Goal: Find specific page/section: Find specific page/section

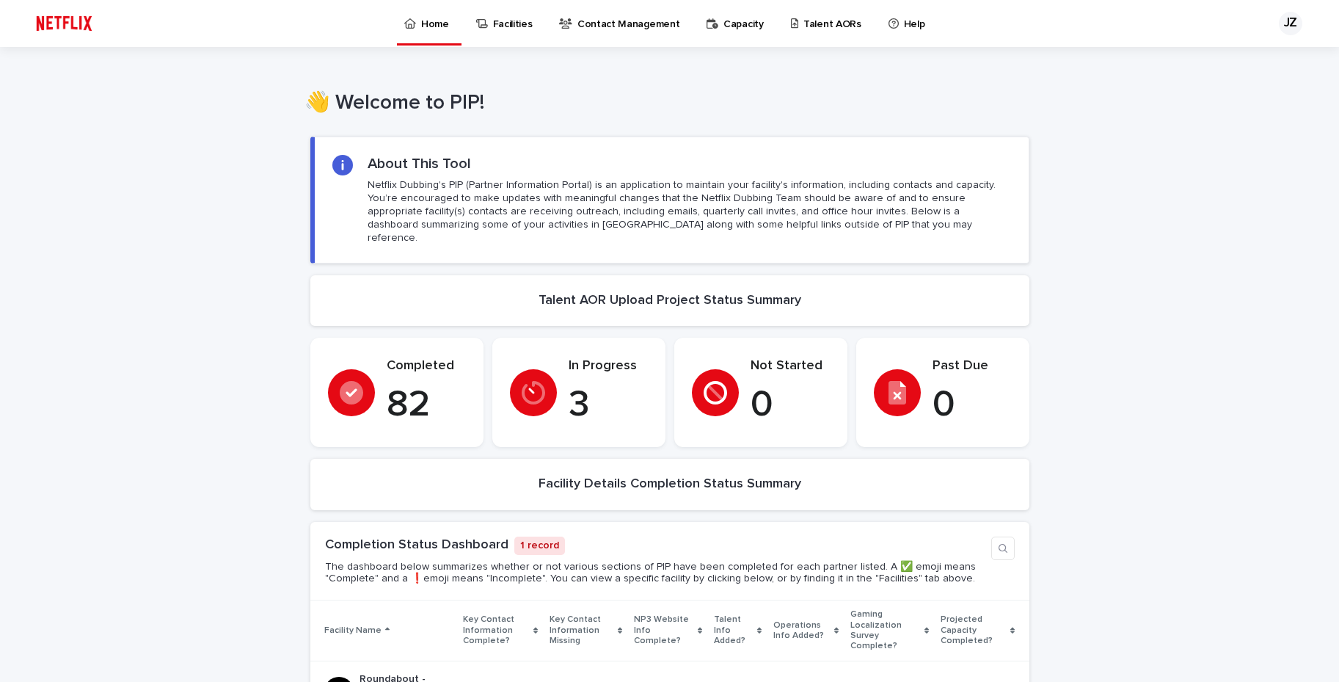
click at [817, 22] on p "Talent AORs" at bounding box center [832, 15] width 58 height 31
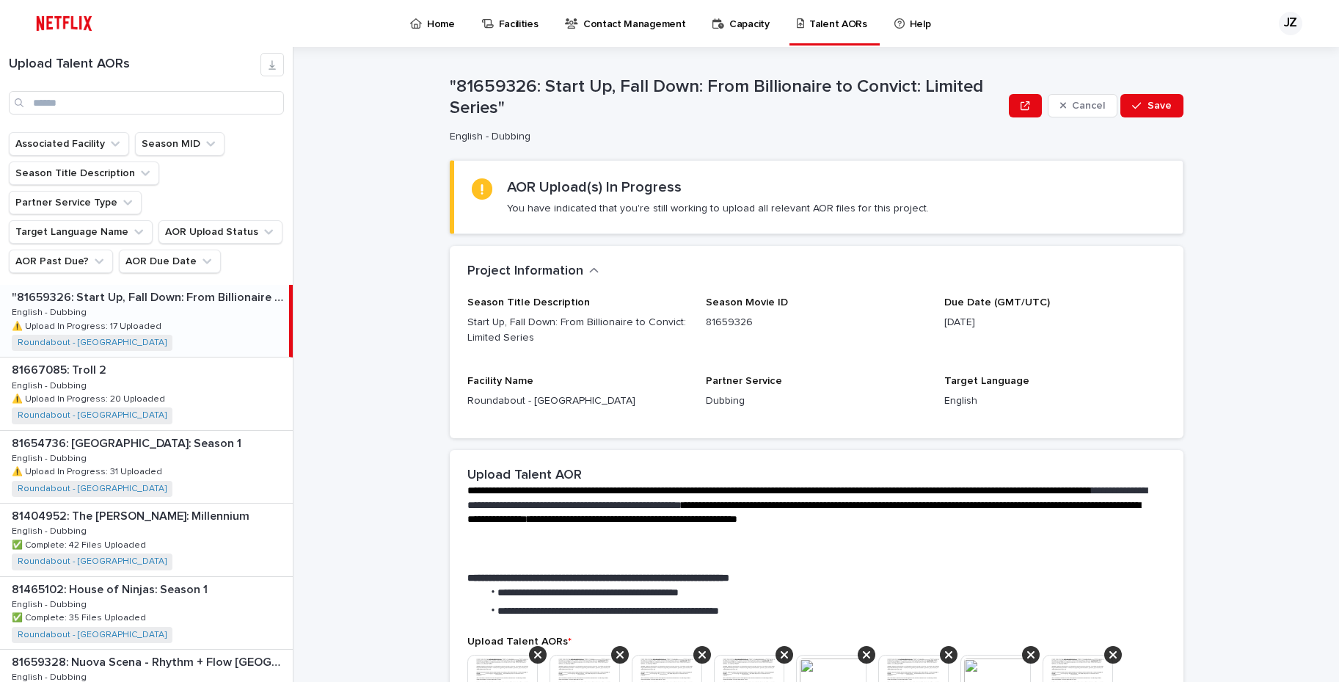
click at [112, 304] on p ""81659326: Start Up, Fall Down: From Billionaire to Convict: Limited Series"" at bounding box center [149, 296] width 274 height 17
click at [114, 304] on p ""81659326: Start Up, Fall Down: From Billionaire to Convict: Limited Series"" at bounding box center [149, 296] width 274 height 17
click at [1147, 111] on span "Save" at bounding box center [1159, 106] width 24 height 10
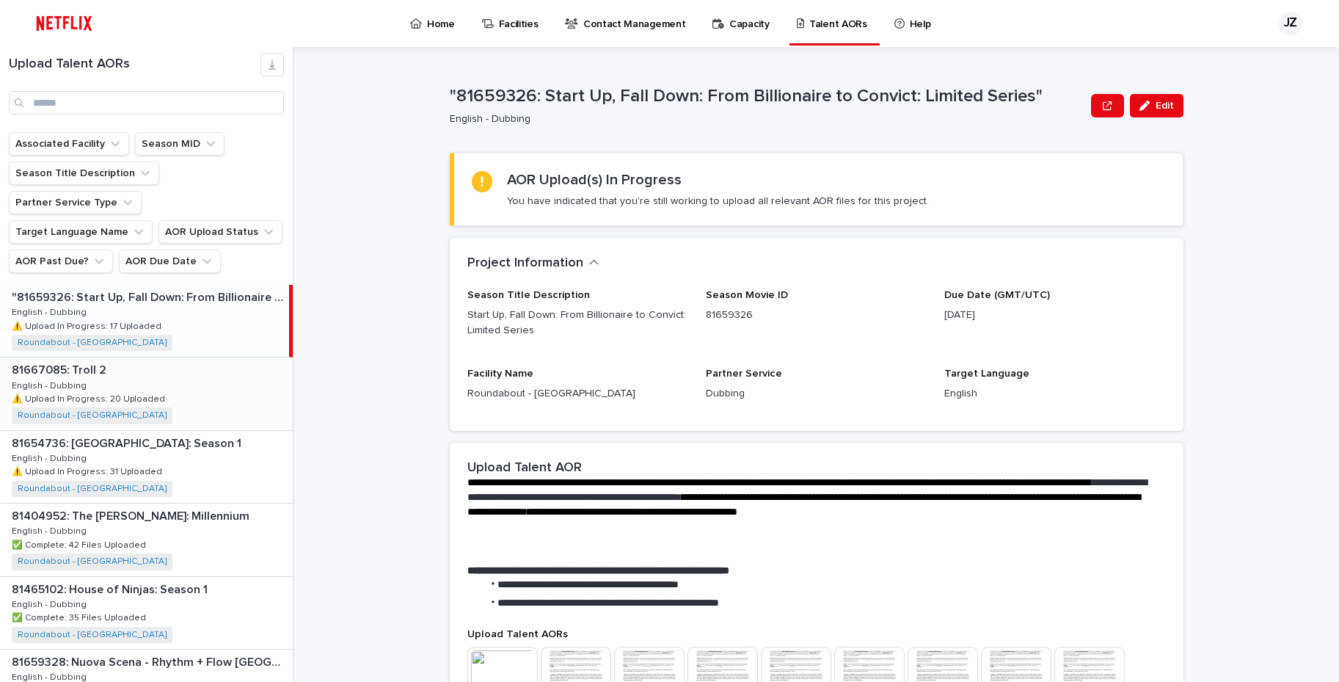
click at [216, 429] on div "81667085: Troll 2 81667085: Troll 2 English - Dubbing English - Dubbing ⚠️ Uplo…" at bounding box center [146, 393] width 293 height 72
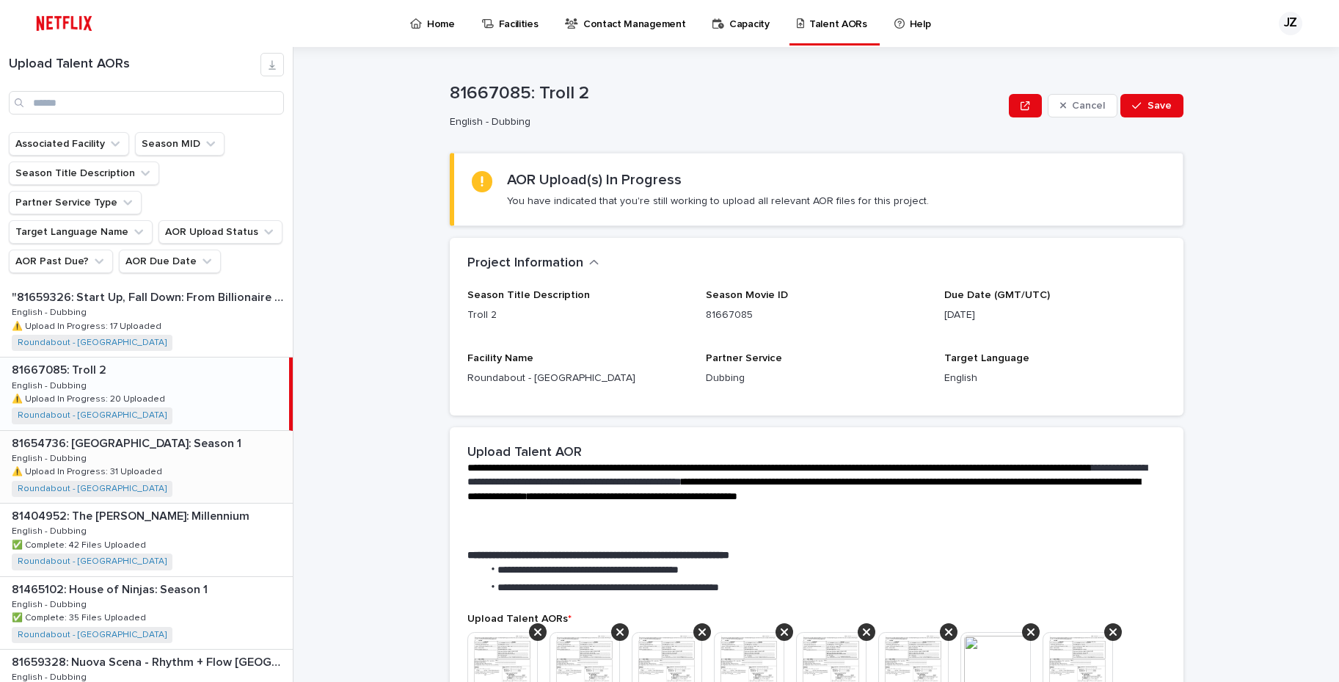
click at [220, 503] on div "81654736: [GEOGRAPHIC_DATA]: Season 1 81654736: [GEOGRAPHIC_DATA] Empire: Seaso…" at bounding box center [146, 467] width 293 height 72
